Goal: Task Accomplishment & Management: Manage account settings

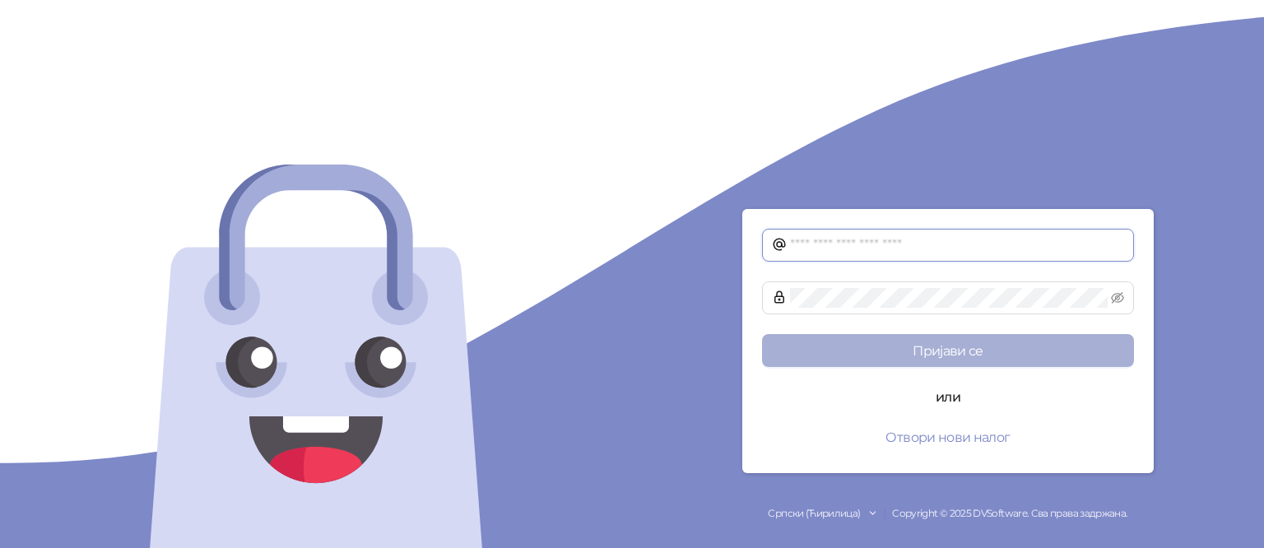
type input "**********"
click at [949, 356] on button "Пријави се" at bounding box center [948, 350] width 372 height 33
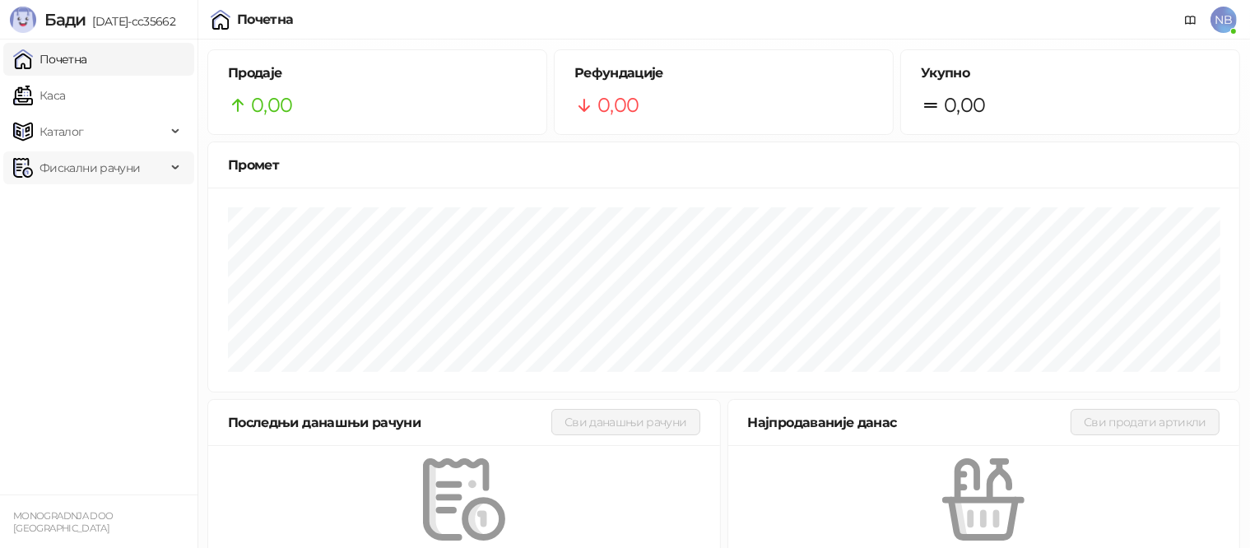
click at [65, 167] on span "Фискални рачуни" at bounding box center [89, 167] width 100 height 33
click at [67, 203] on link "Издати рачуни" at bounding box center [75, 204] width 110 height 33
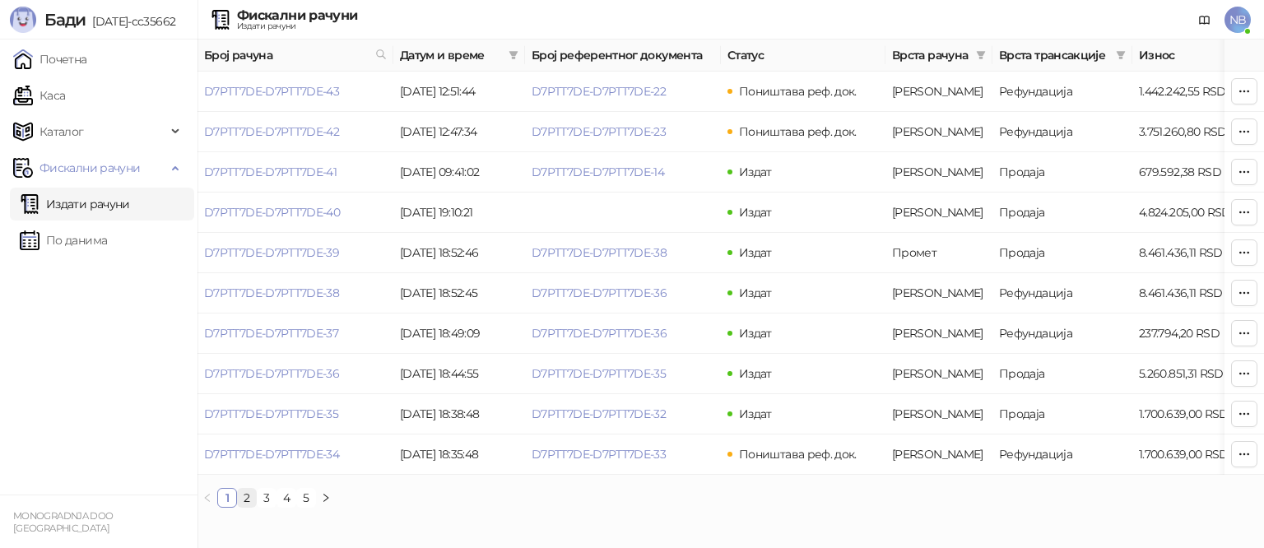
click at [247, 505] on link "2" at bounding box center [247, 498] width 18 height 18
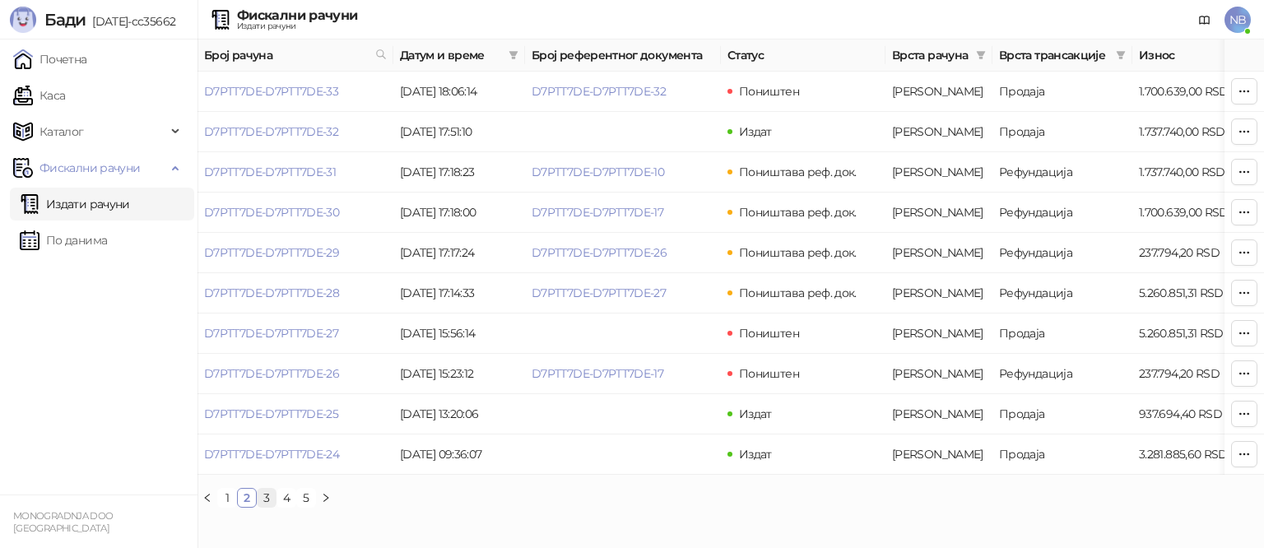
click at [269, 507] on link "3" at bounding box center [267, 498] width 18 height 18
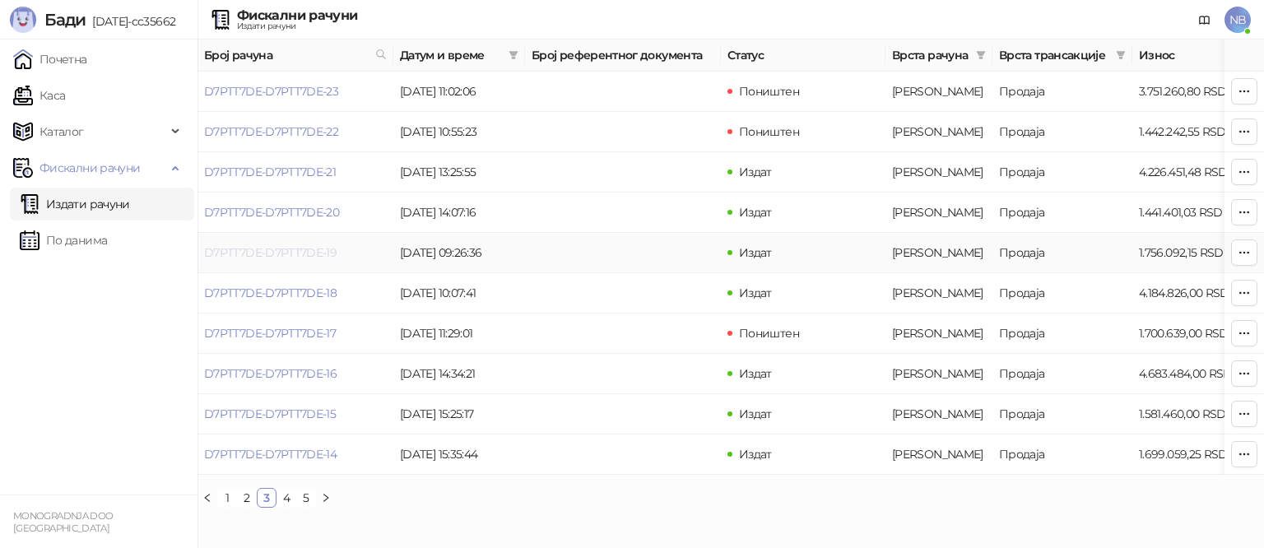
click at [282, 255] on link "D7PTT7DE-D7PTT7DE-19" at bounding box center [270, 252] width 132 height 15
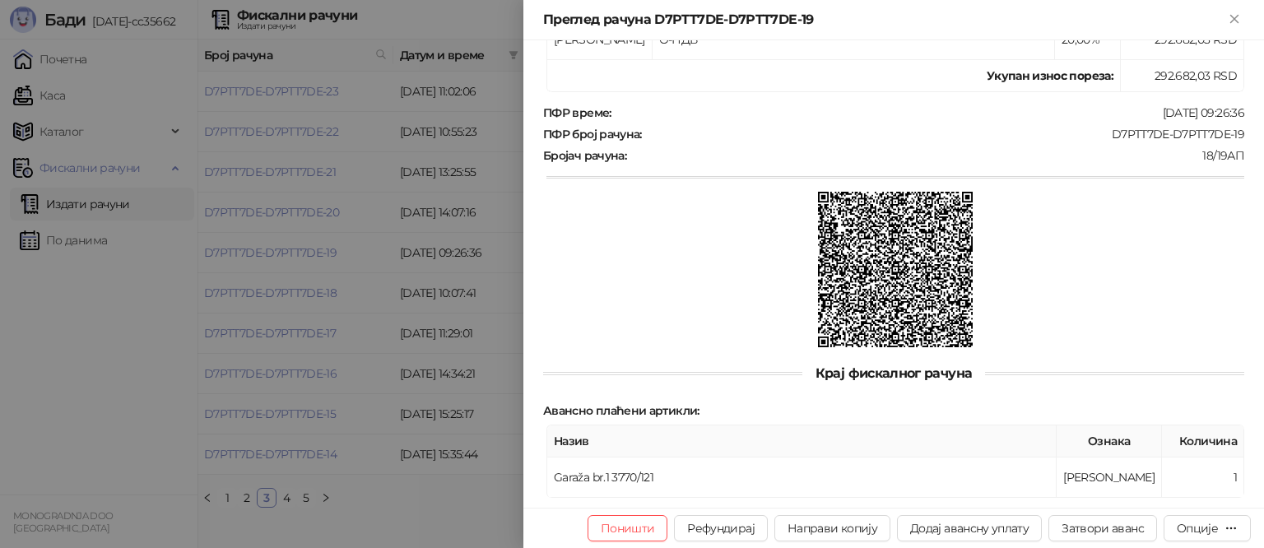
scroll to position [517, 0]
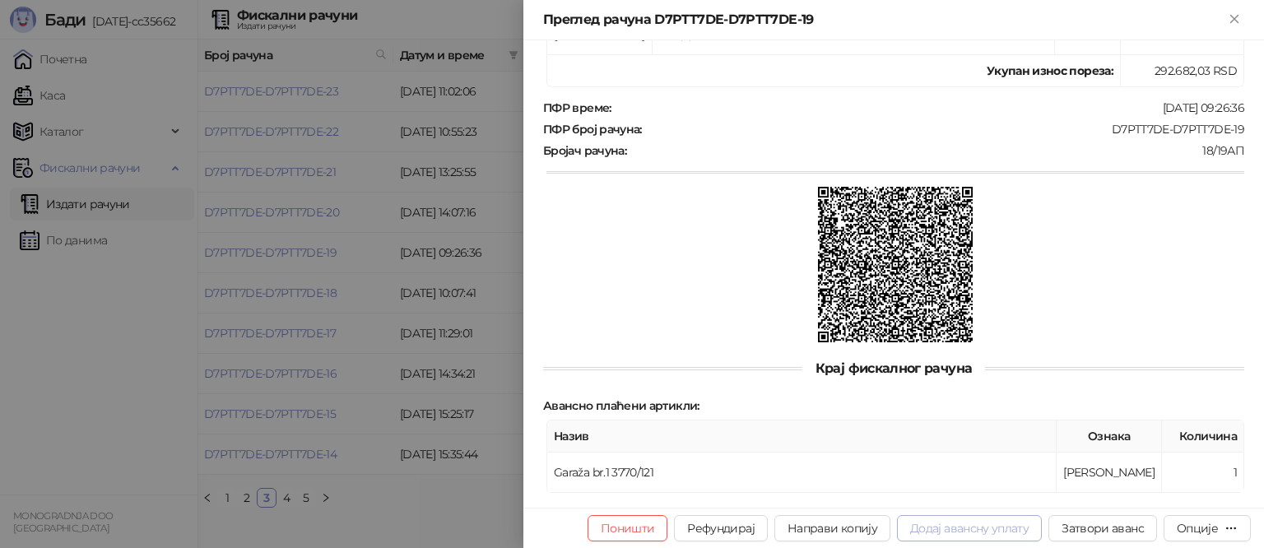
click at [941, 534] on button "Додај авансну уплату" at bounding box center [969, 528] width 145 height 26
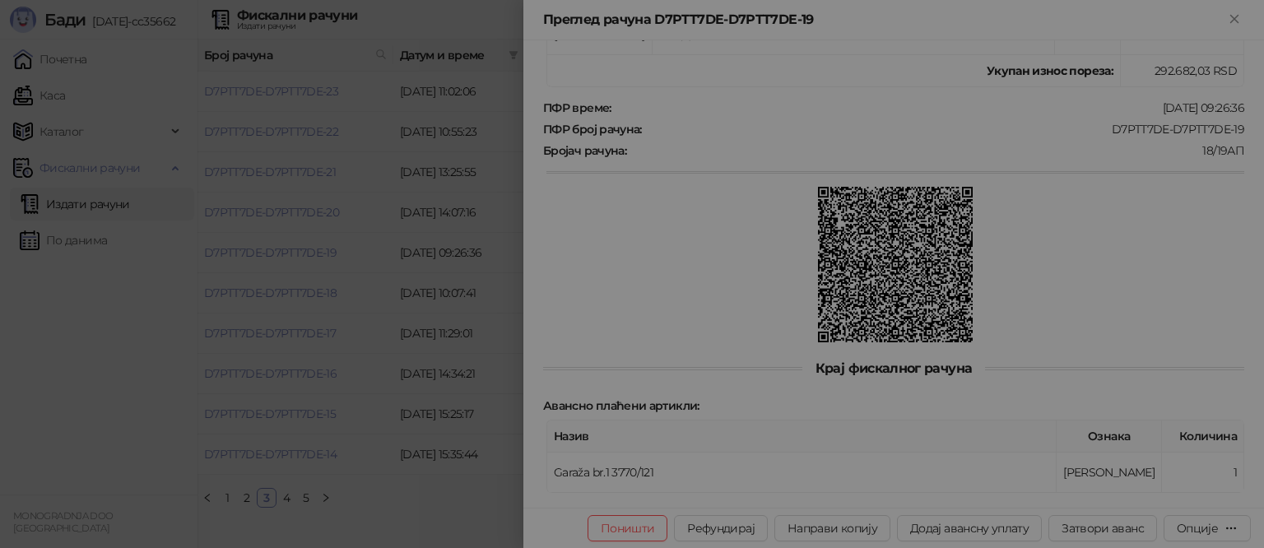
type input "**********"
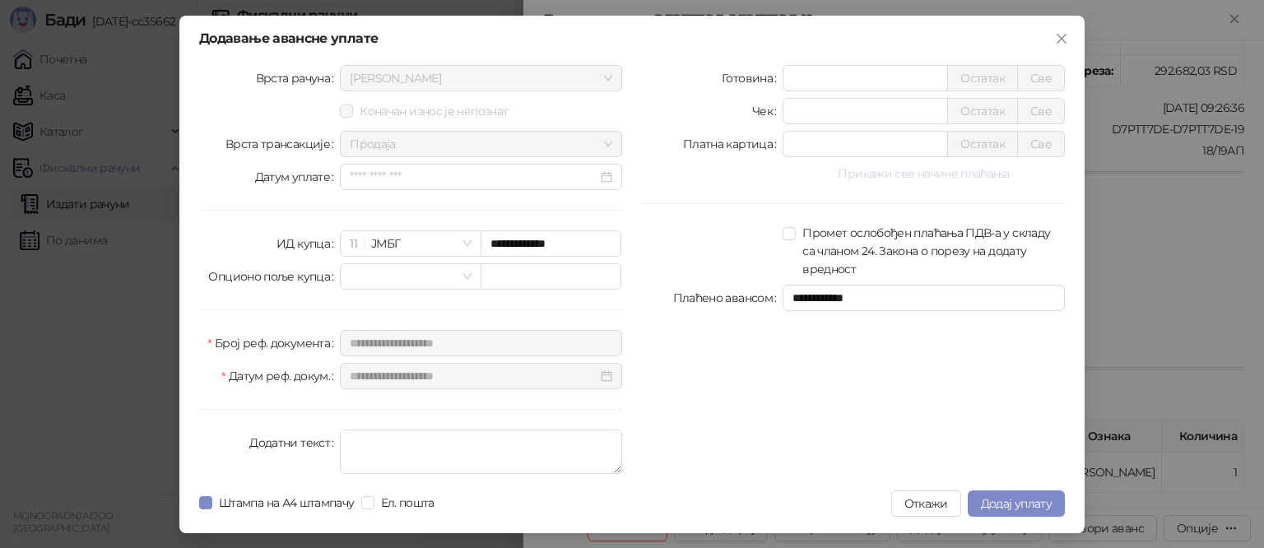
click at [896, 179] on button "Прикажи све начине плаћања" at bounding box center [923, 174] width 282 height 20
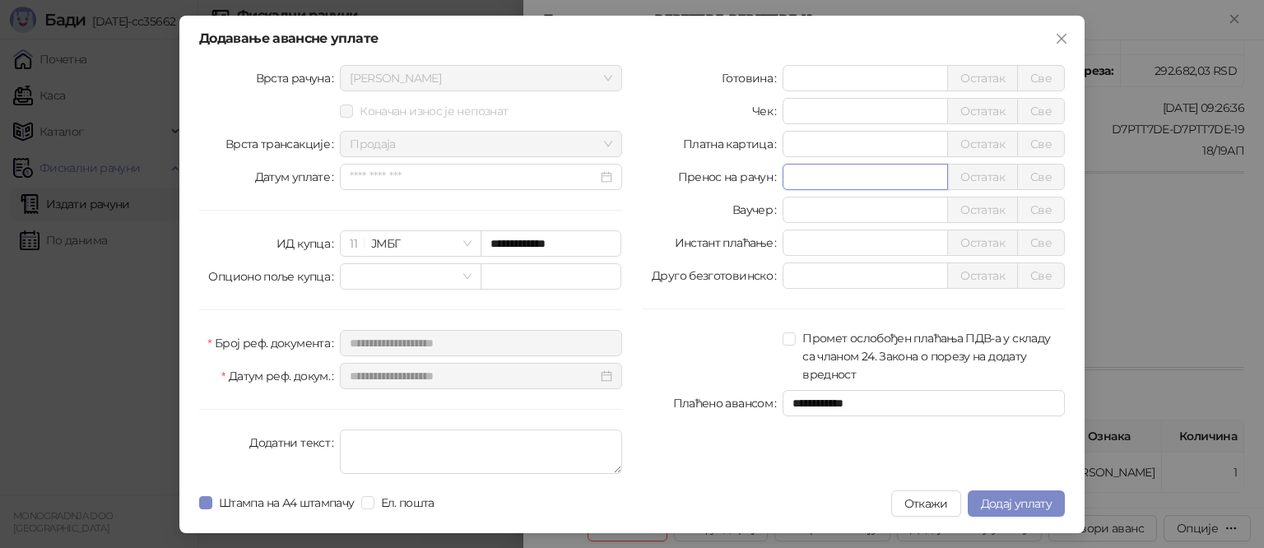
click at [863, 178] on input "*" at bounding box center [865, 177] width 164 height 25
type input "*******"
click at [839, 254] on input "*" at bounding box center [865, 242] width 164 height 25
click at [1000, 502] on span "Додај уплату" at bounding box center [1016, 503] width 71 height 15
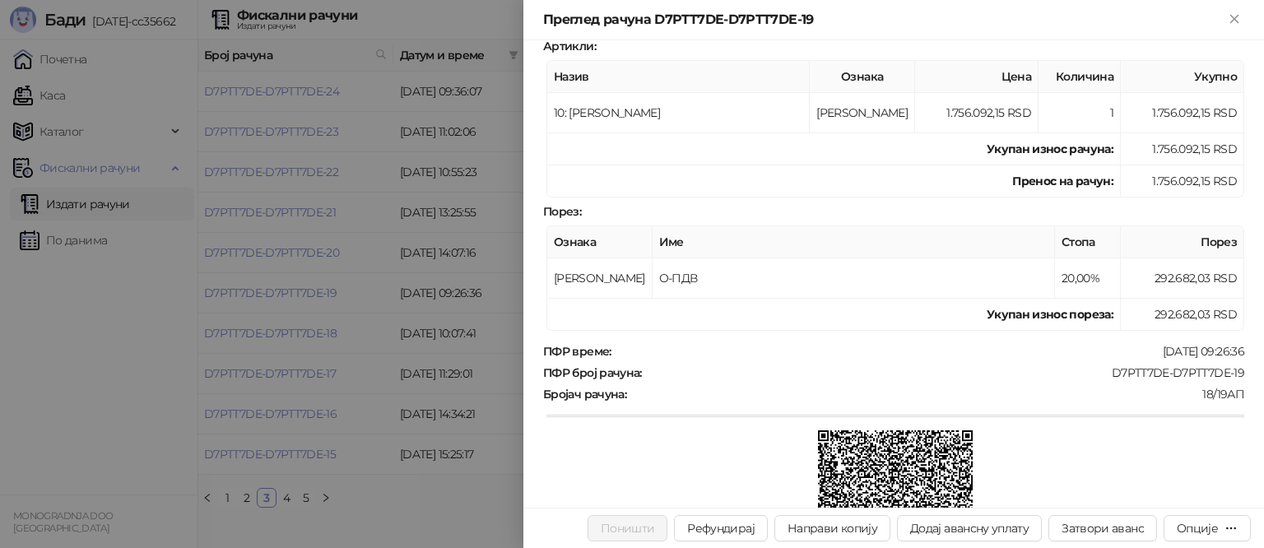
scroll to position [0, 0]
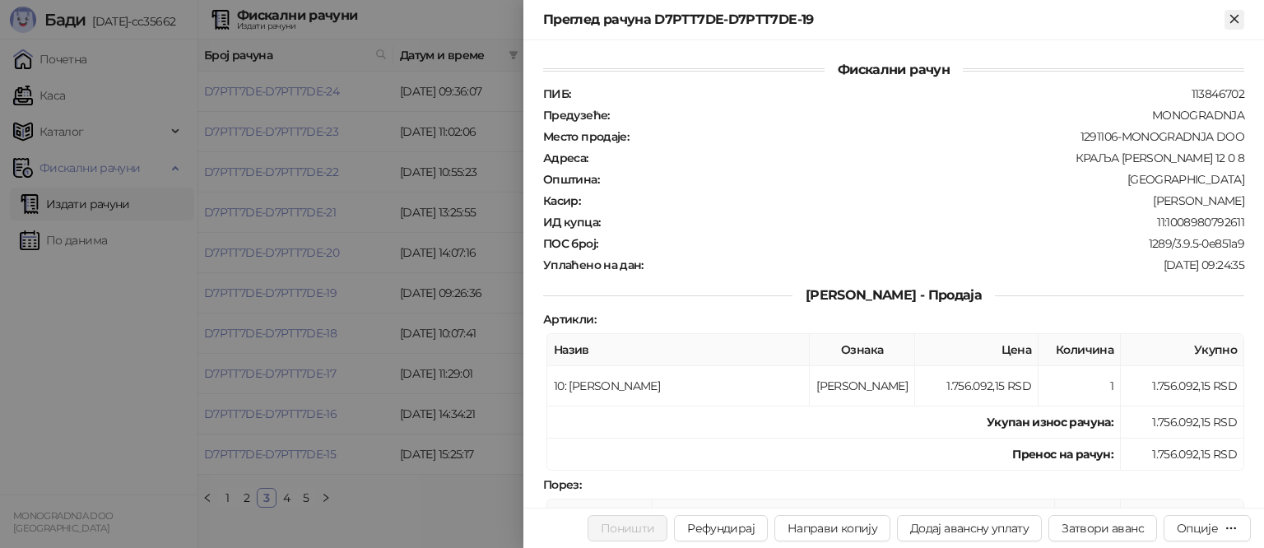
click at [1231, 16] on icon "Close" at bounding box center [1233, 18] width 7 height 7
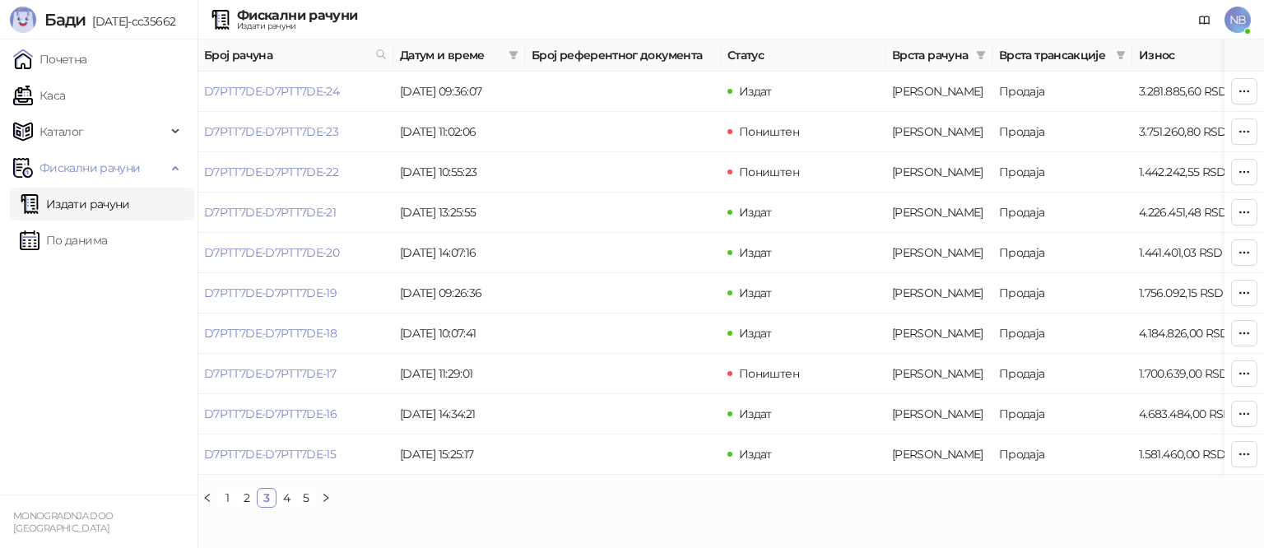
click at [1240, 16] on span "NB" at bounding box center [1237, 20] width 26 height 26
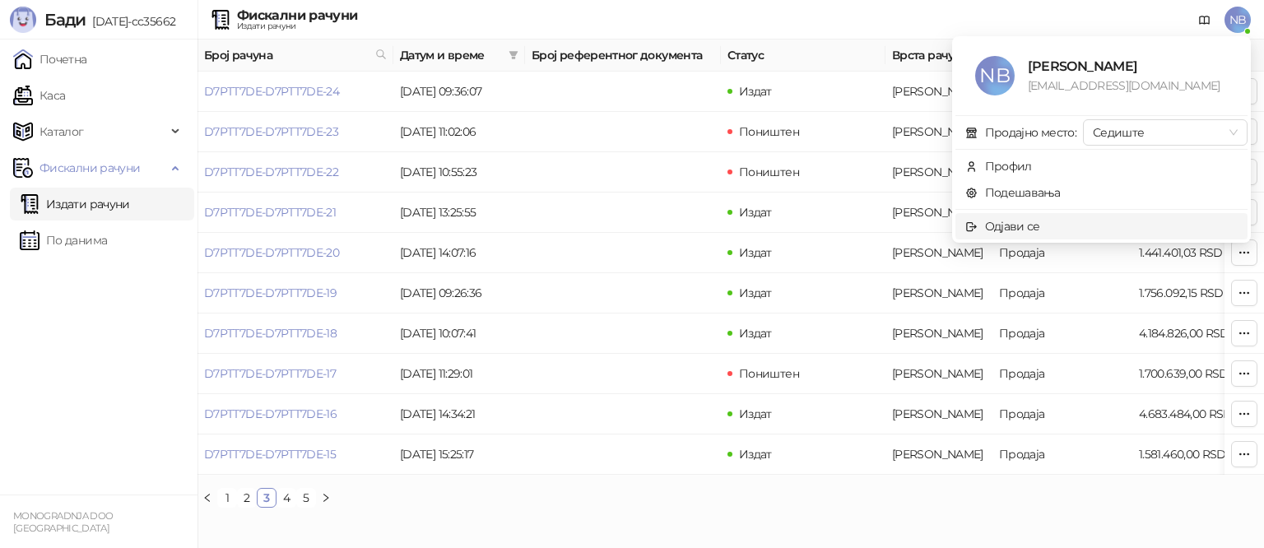
click at [1071, 224] on span "Одјави се" at bounding box center [1101, 226] width 272 height 18
